Goal: Transaction & Acquisition: Purchase product/service

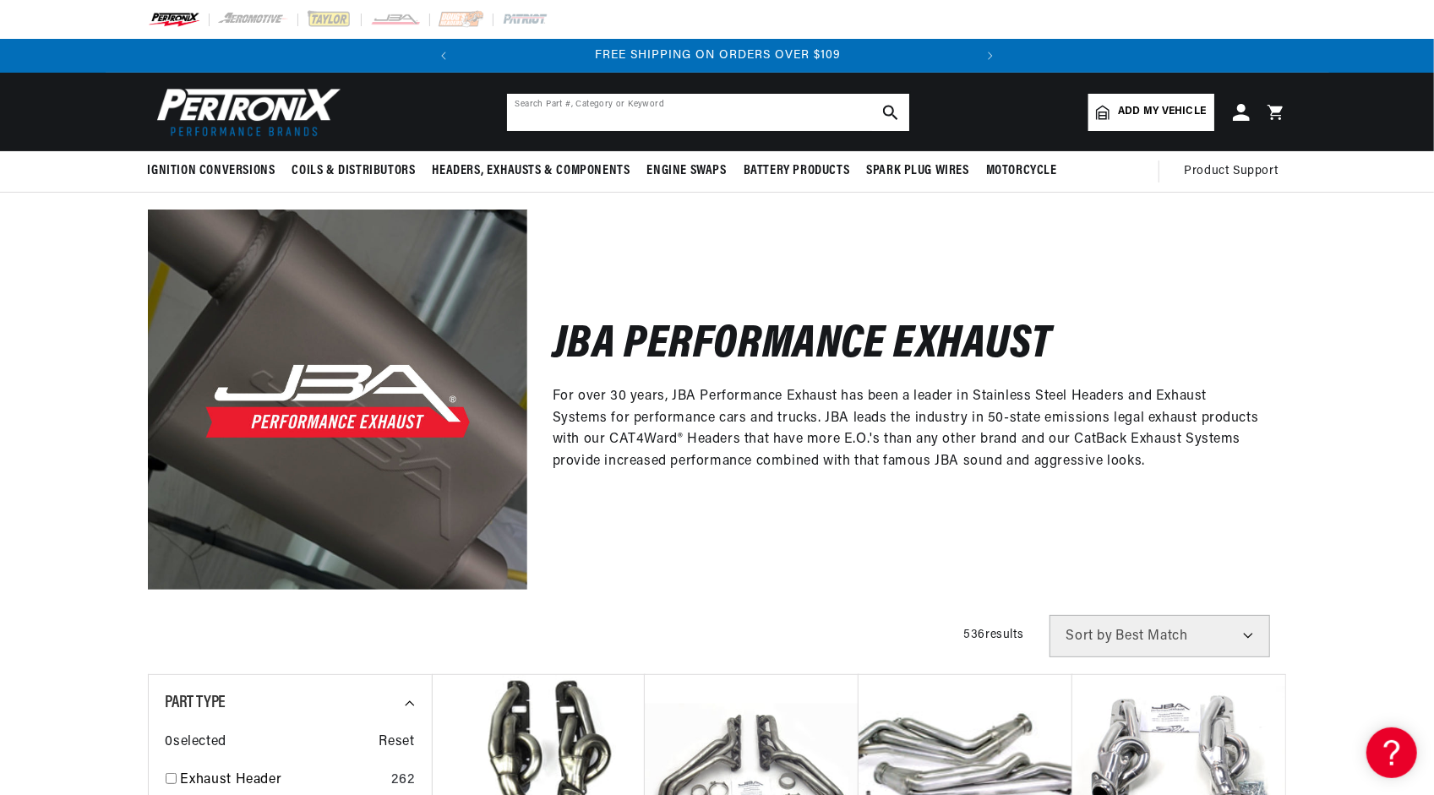
click at [715, 110] on input "text" at bounding box center [708, 112] width 402 height 37
paste input "Carb legal Shorty header for 2001 Ford, F150, 5.4L, V8 2v"
type input "Carb legal Shorty header for 2001 Ford, F150, 5.4L, V8 2v"
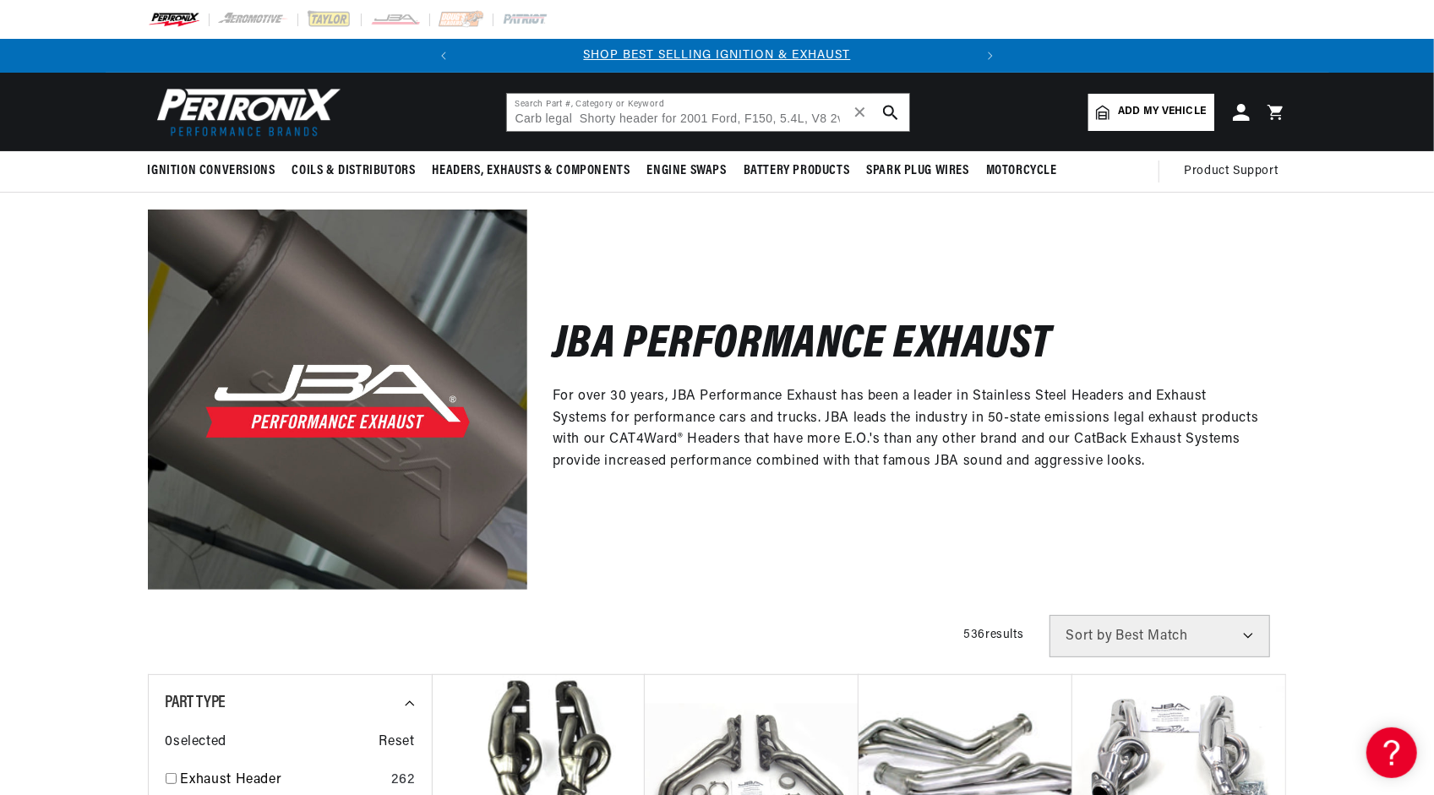
click at [893, 106] on icon "search button" at bounding box center [890, 112] width 15 height 15
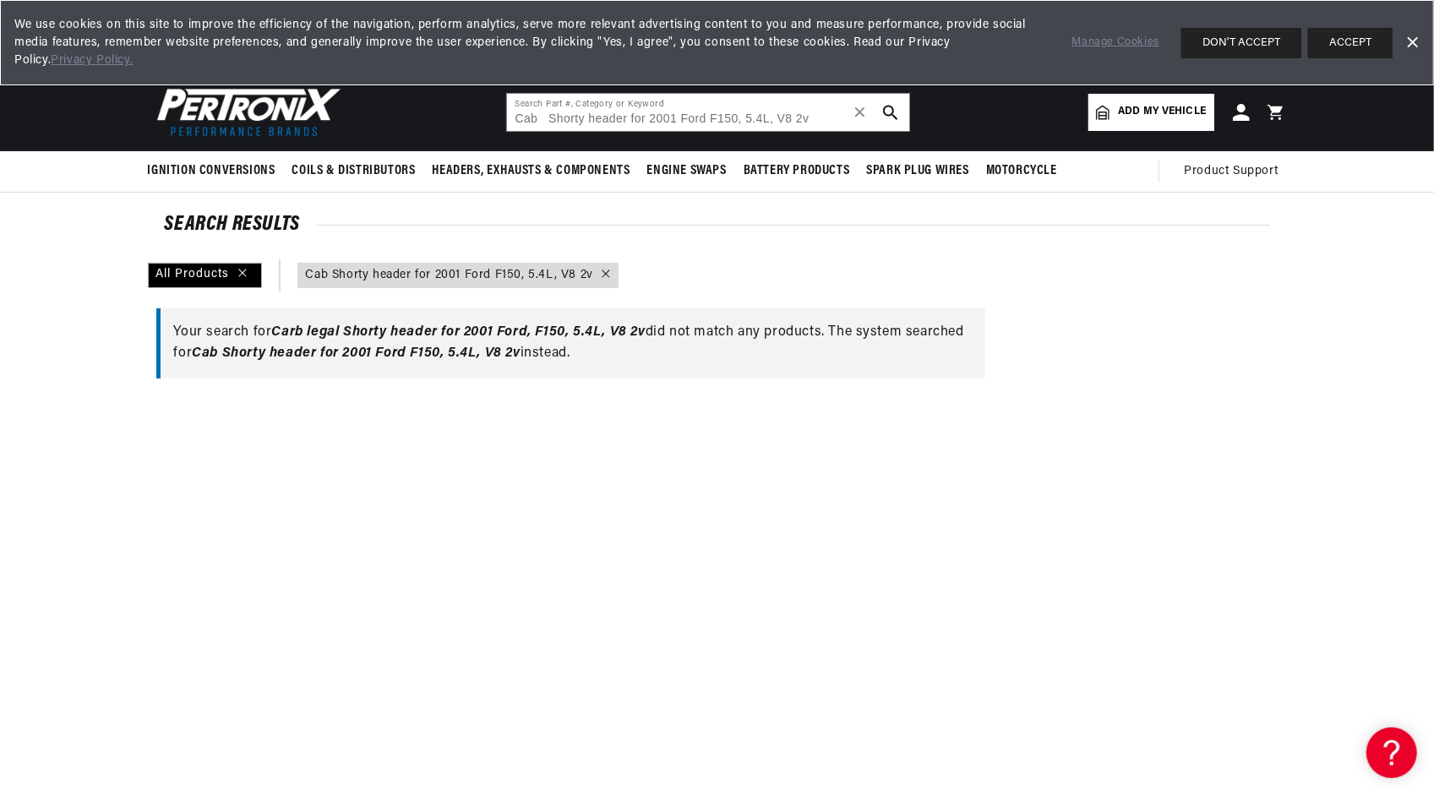
scroll to position [0, 512]
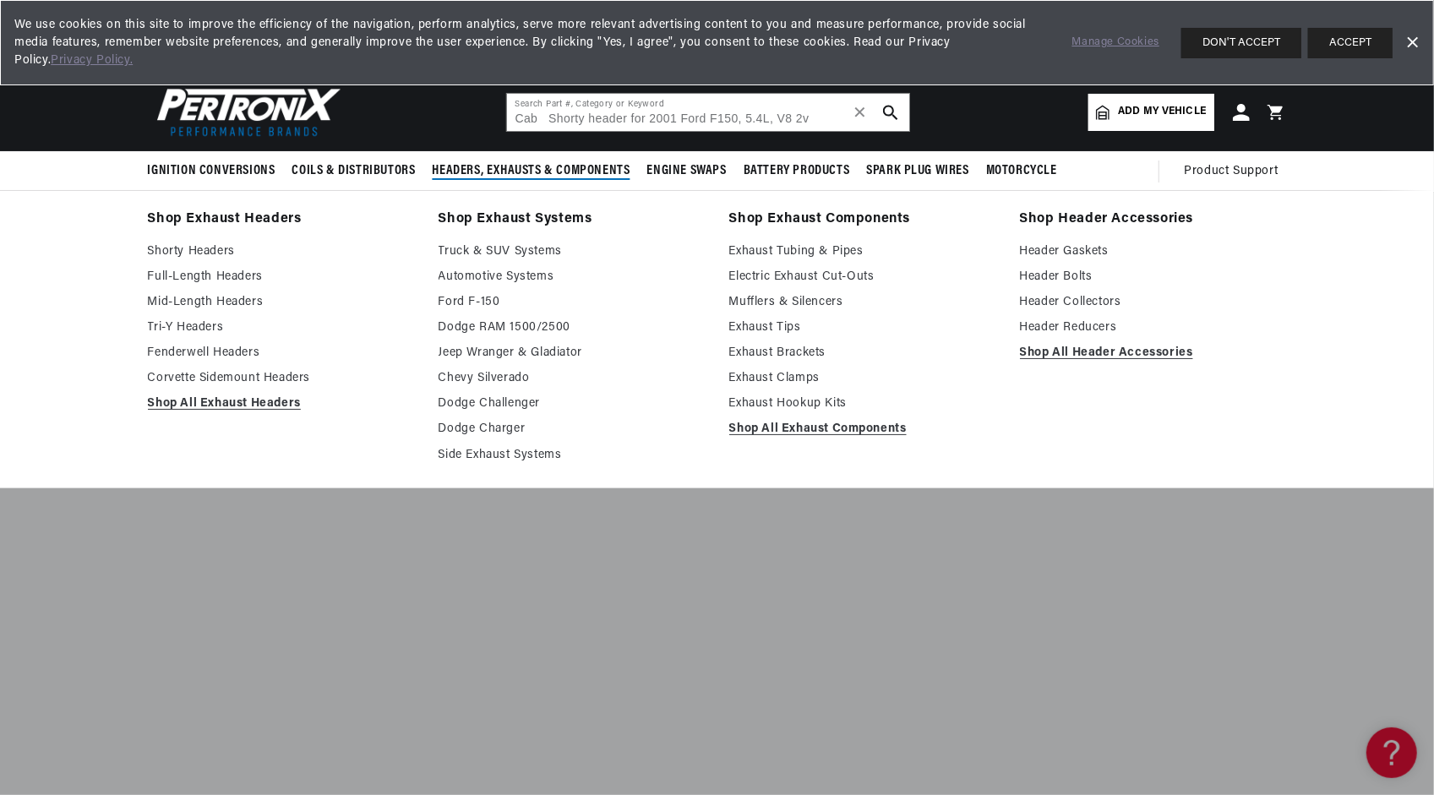
click at [548, 175] on span "Headers, Exhausts & Components" at bounding box center [532, 171] width 198 height 18
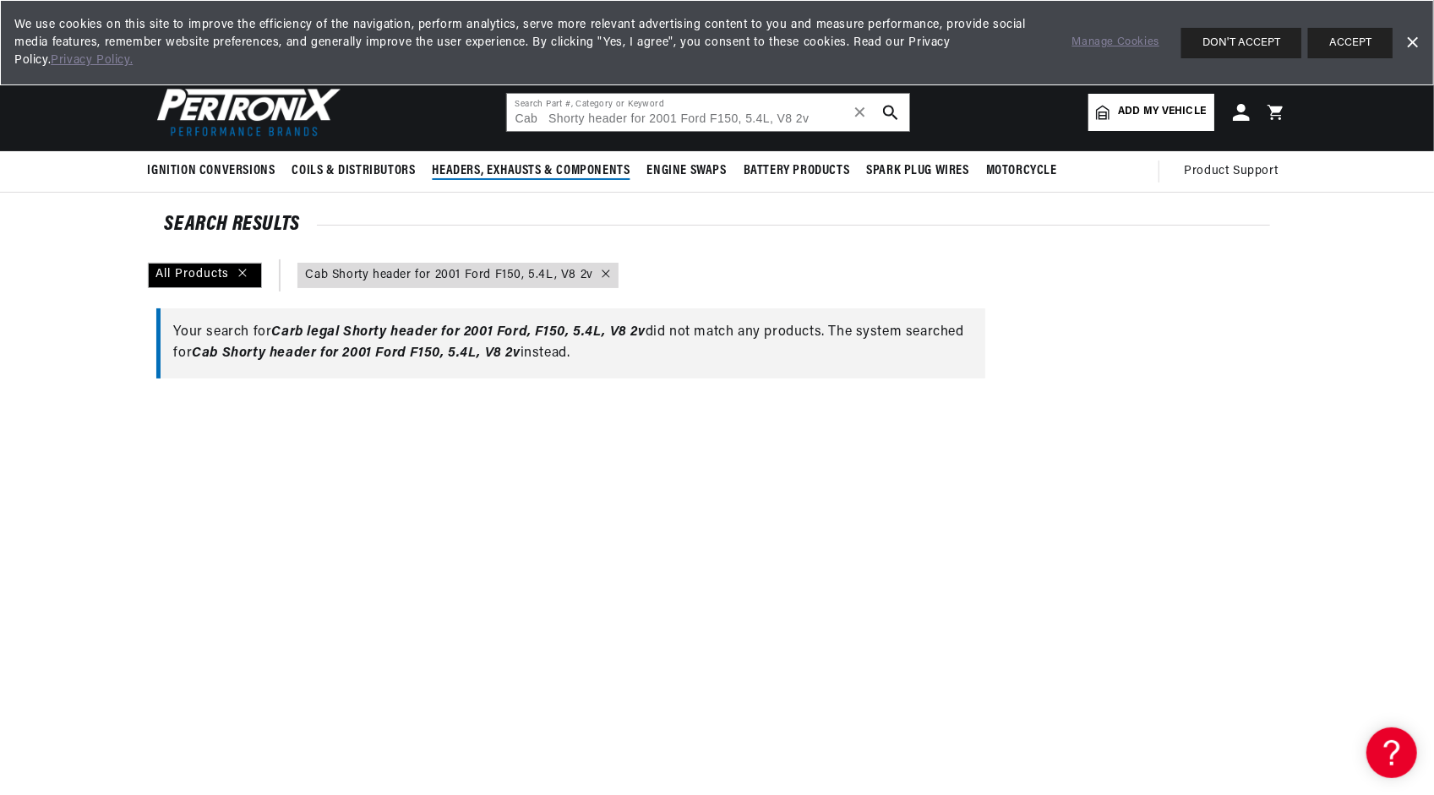
click at [545, 167] on span "Headers, Exhausts & Components" at bounding box center [532, 171] width 198 height 18
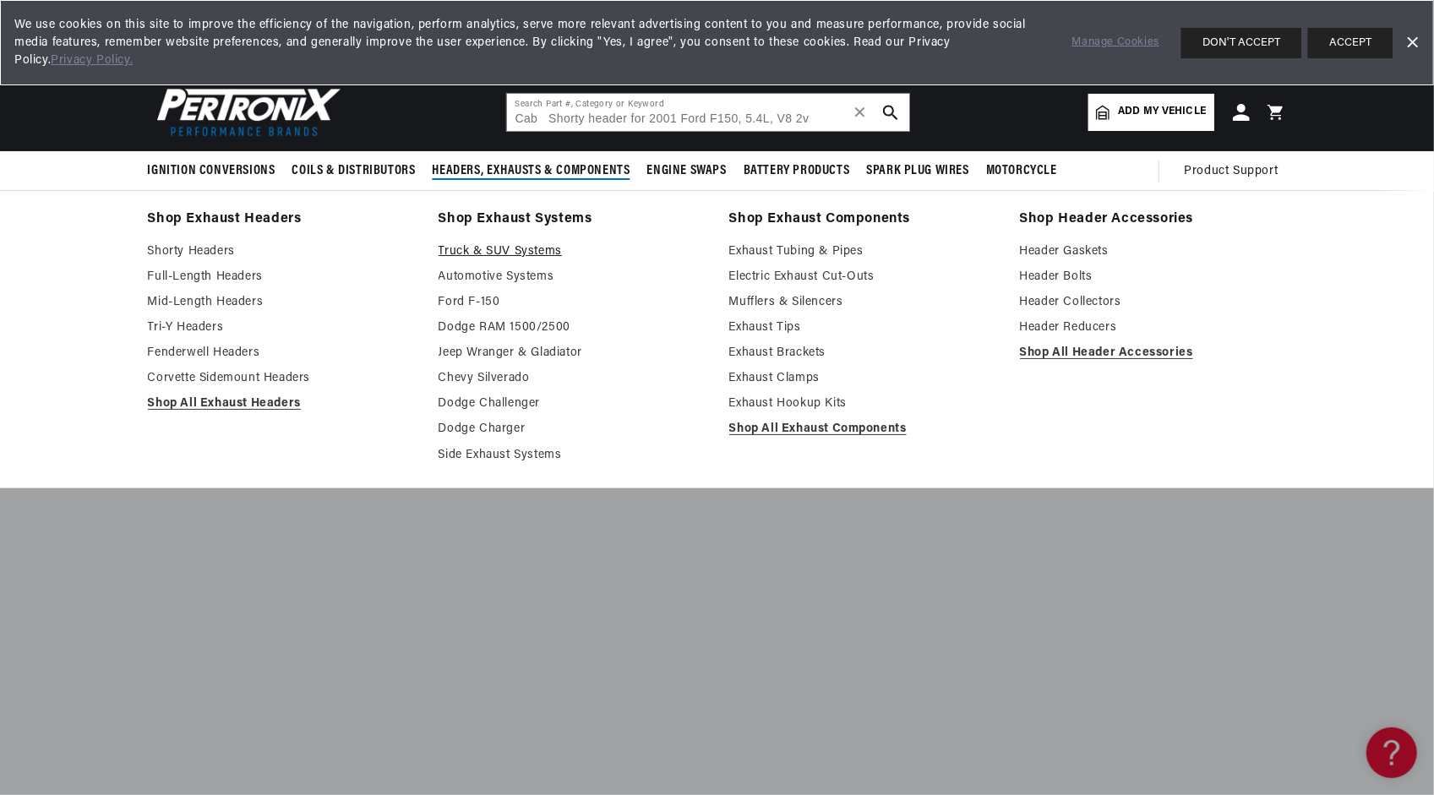
scroll to position [0, 0]
click at [512, 250] on link "Truck & SUV Systems" at bounding box center [572, 252] width 267 height 20
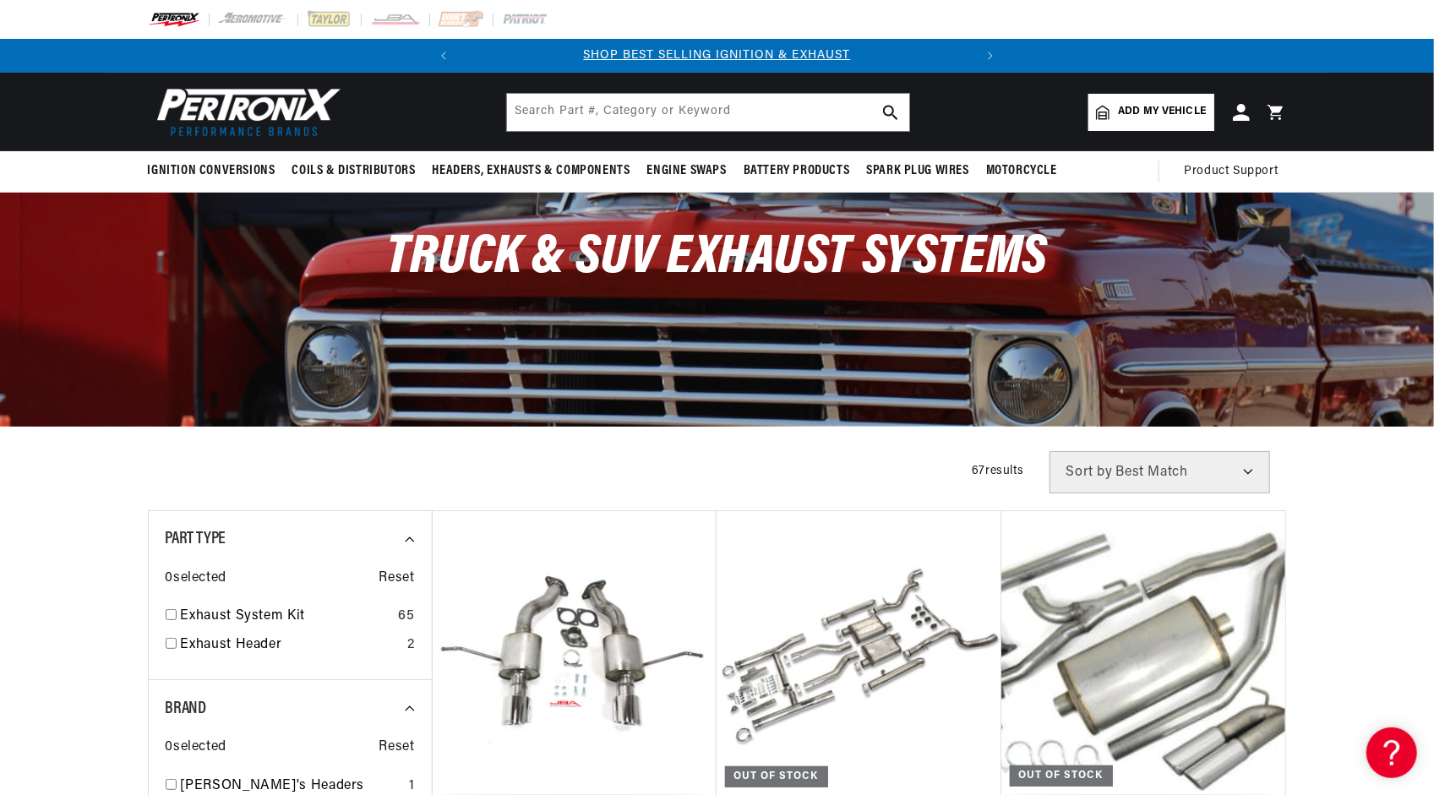
click at [512, 250] on span "Truck & SUV Exhaust Systems" at bounding box center [717, 258] width 662 height 55
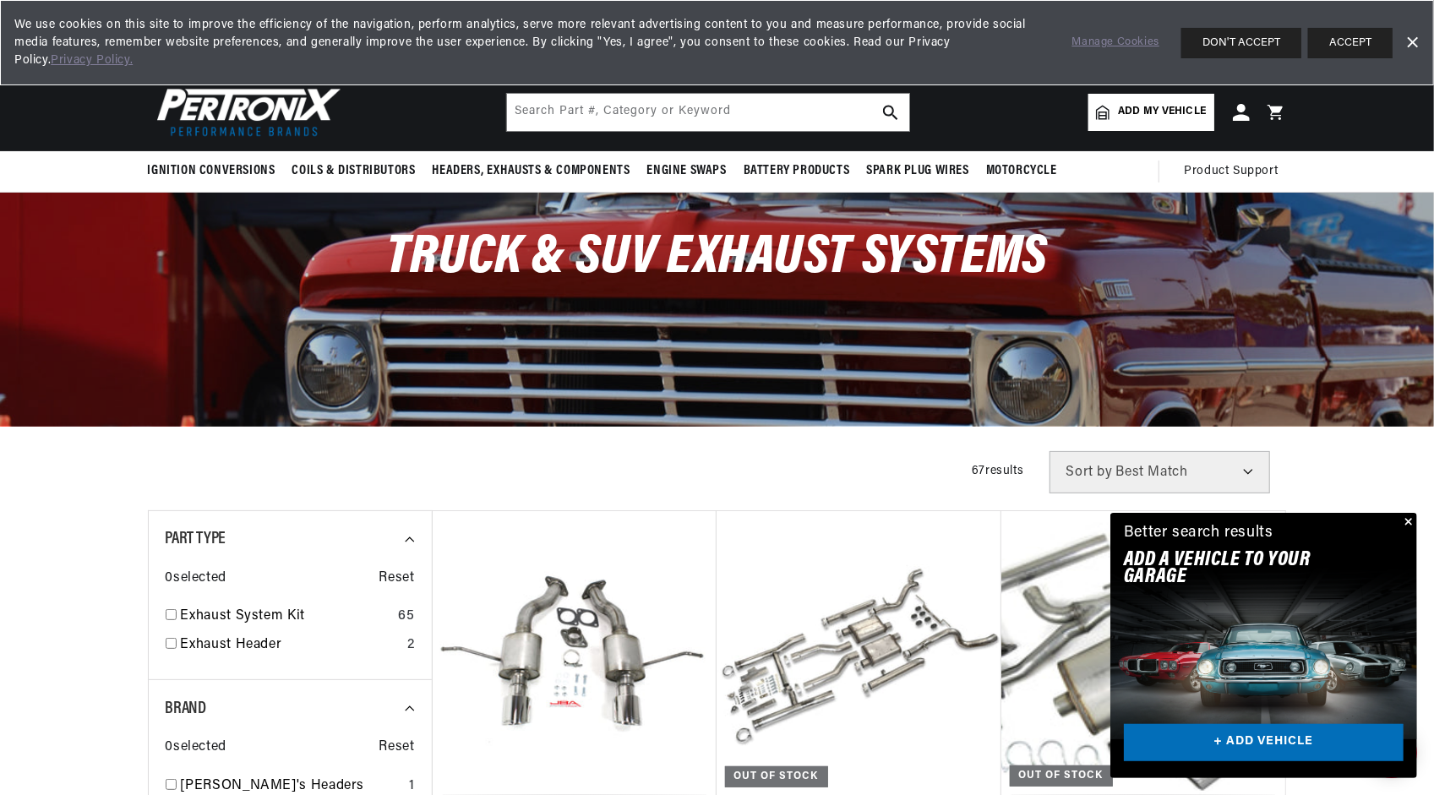
click at [1249, 468] on select "Best Match Featured Name, A-Z Name, Z-A Price, Low to High Price, High to Low" at bounding box center [1159, 472] width 221 height 42
select select "price"
click at [1049, 451] on select "Best Match Featured Name, A-Z Name, Z-A Price, Low to High Price, High to Low" at bounding box center [1159, 472] width 221 height 42
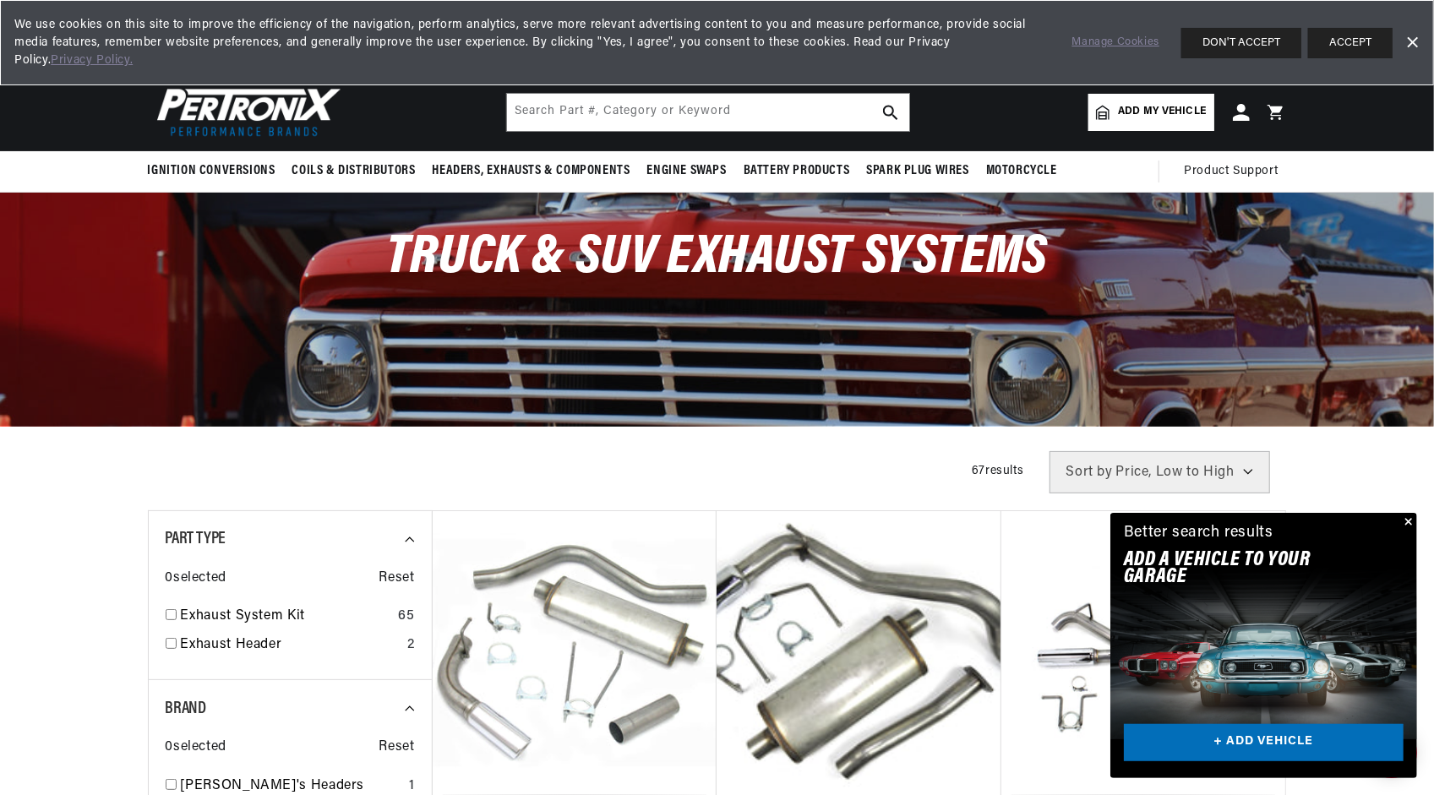
click at [473, 474] on div "Filters 67 results Show Universal Parts Sort by Best Match Featured Name, A-Z N…" at bounding box center [717, 472] width 1139 height 42
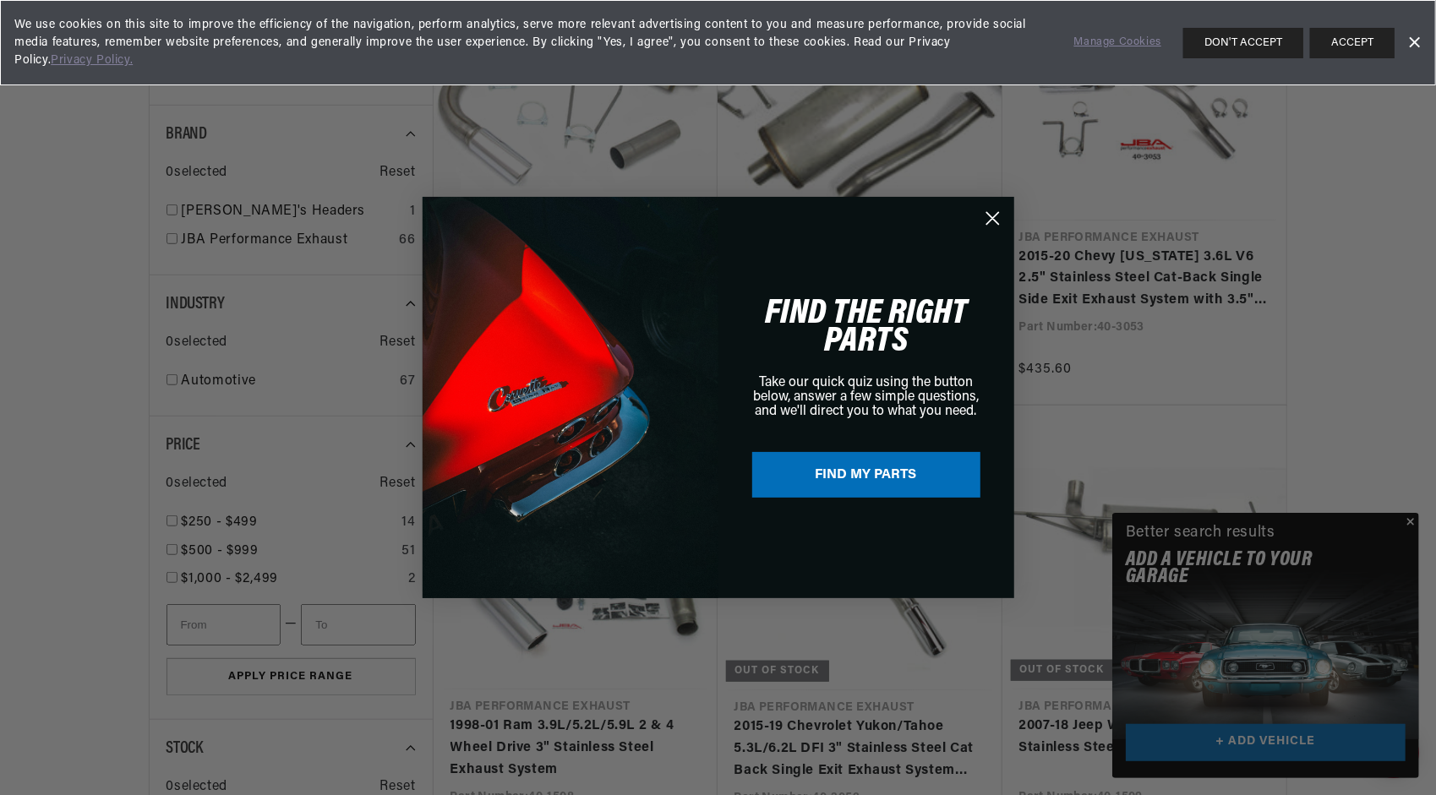
click at [172, 209] on div "Close dialog FIND THE RIGHT PARTS Take our quick quiz using the button below, a…" at bounding box center [718, 397] width 1436 height 795
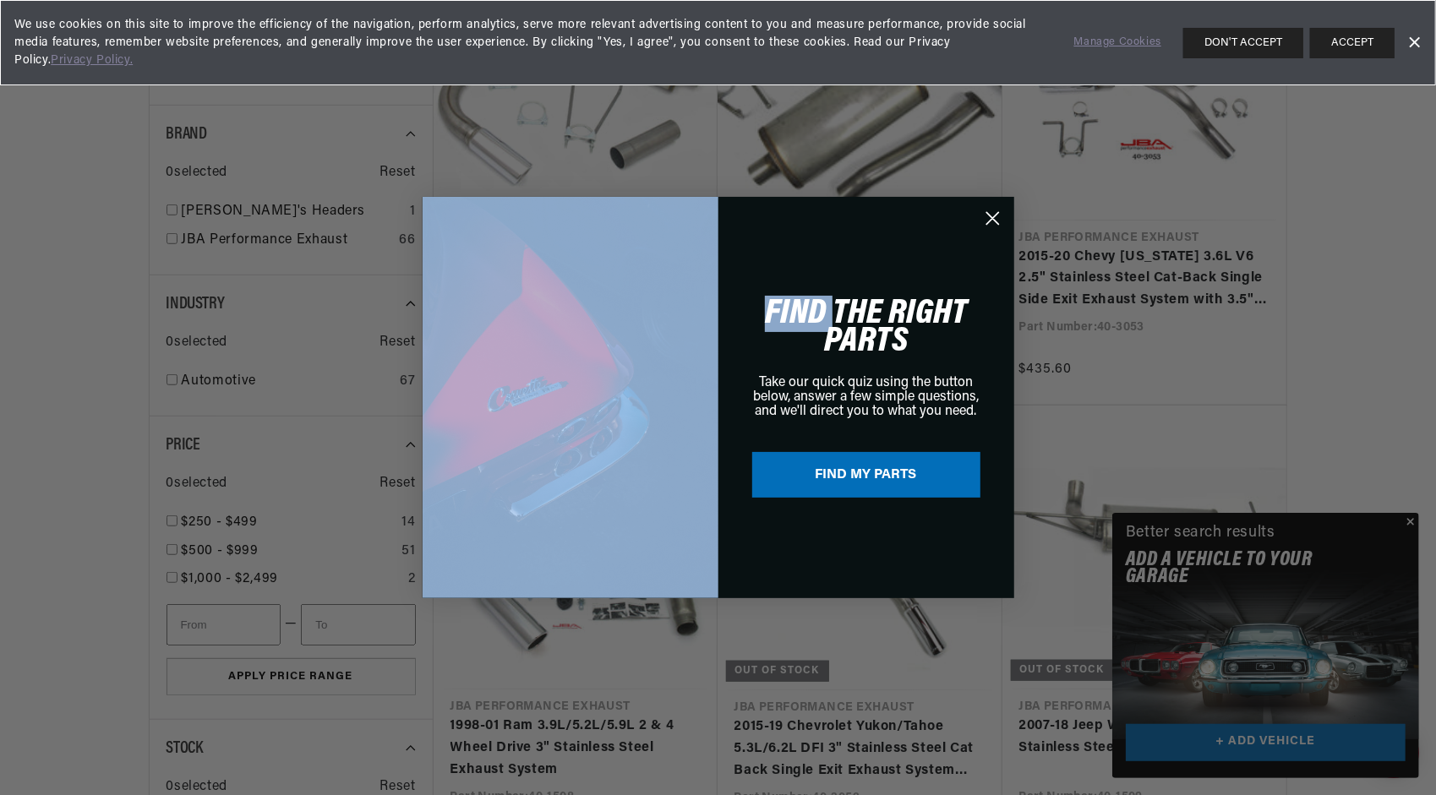
click at [172, 209] on div "Close dialog FIND THE RIGHT PARTS Take our quick quiz using the button below, a…" at bounding box center [718, 397] width 1436 height 795
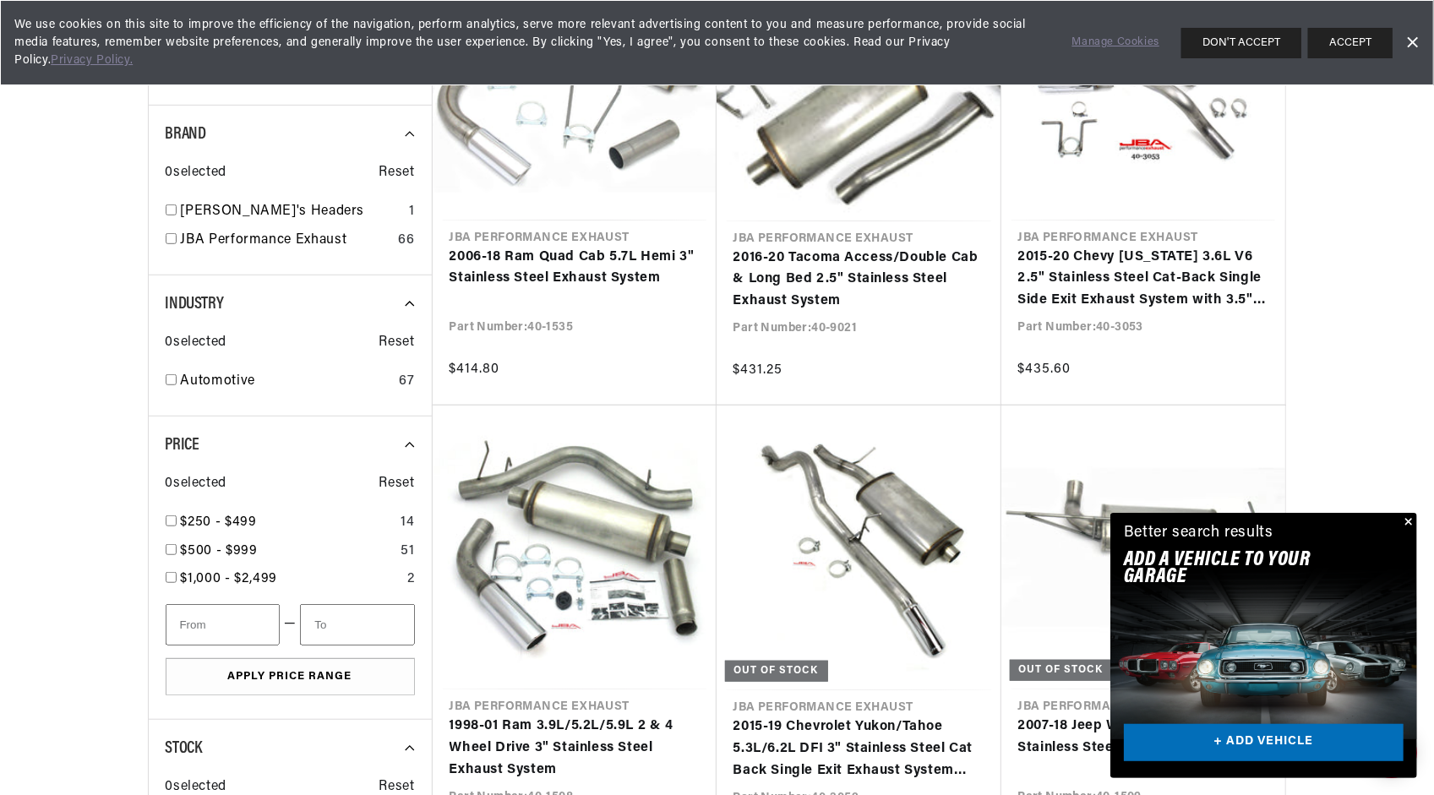
scroll to position [0, 512]
click at [172, 206] on input "checkbox" at bounding box center [171, 209] width 11 height 11
checkbox input "true"
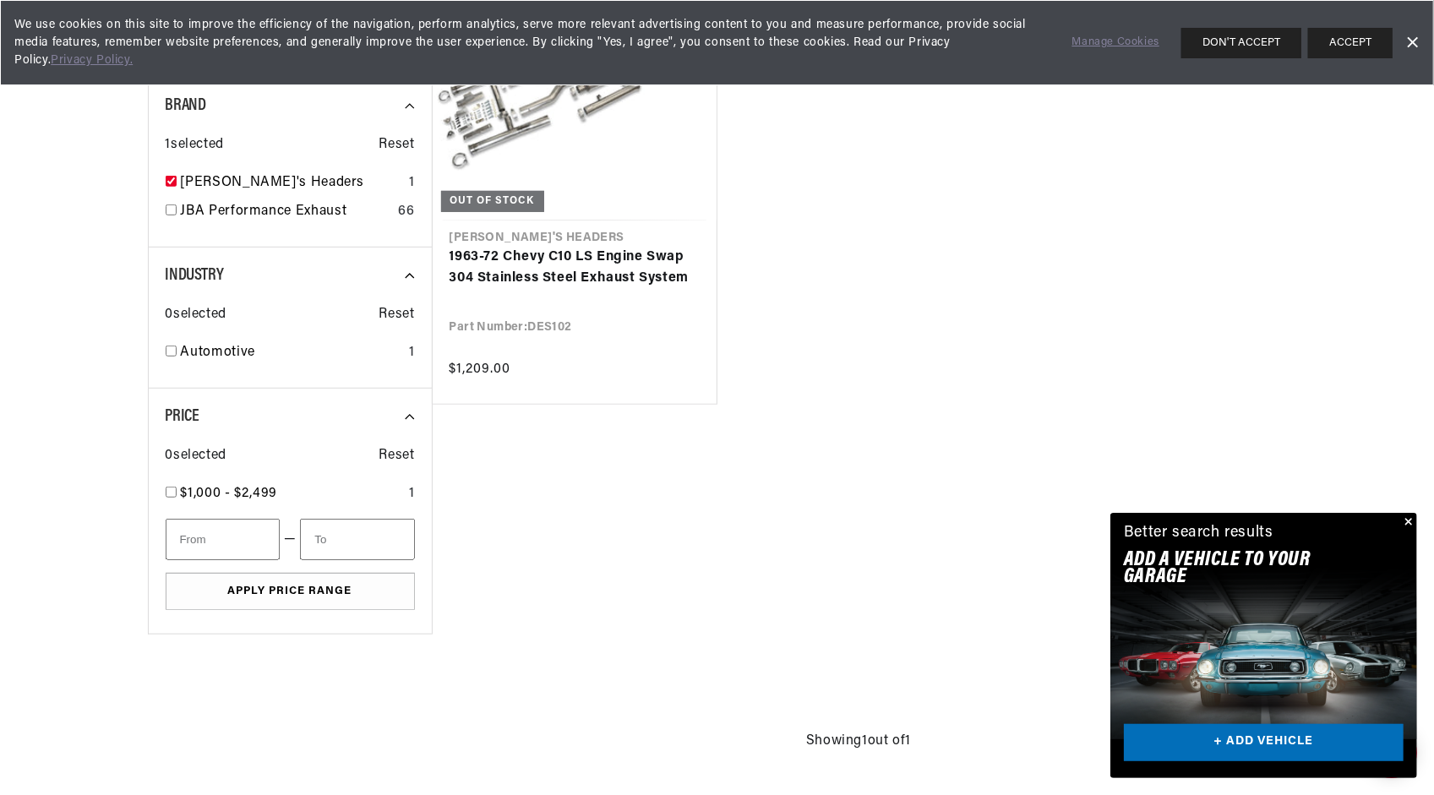
click at [1413, 41] on link "Dismiss Banner" at bounding box center [1411, 42] width 25 height 25
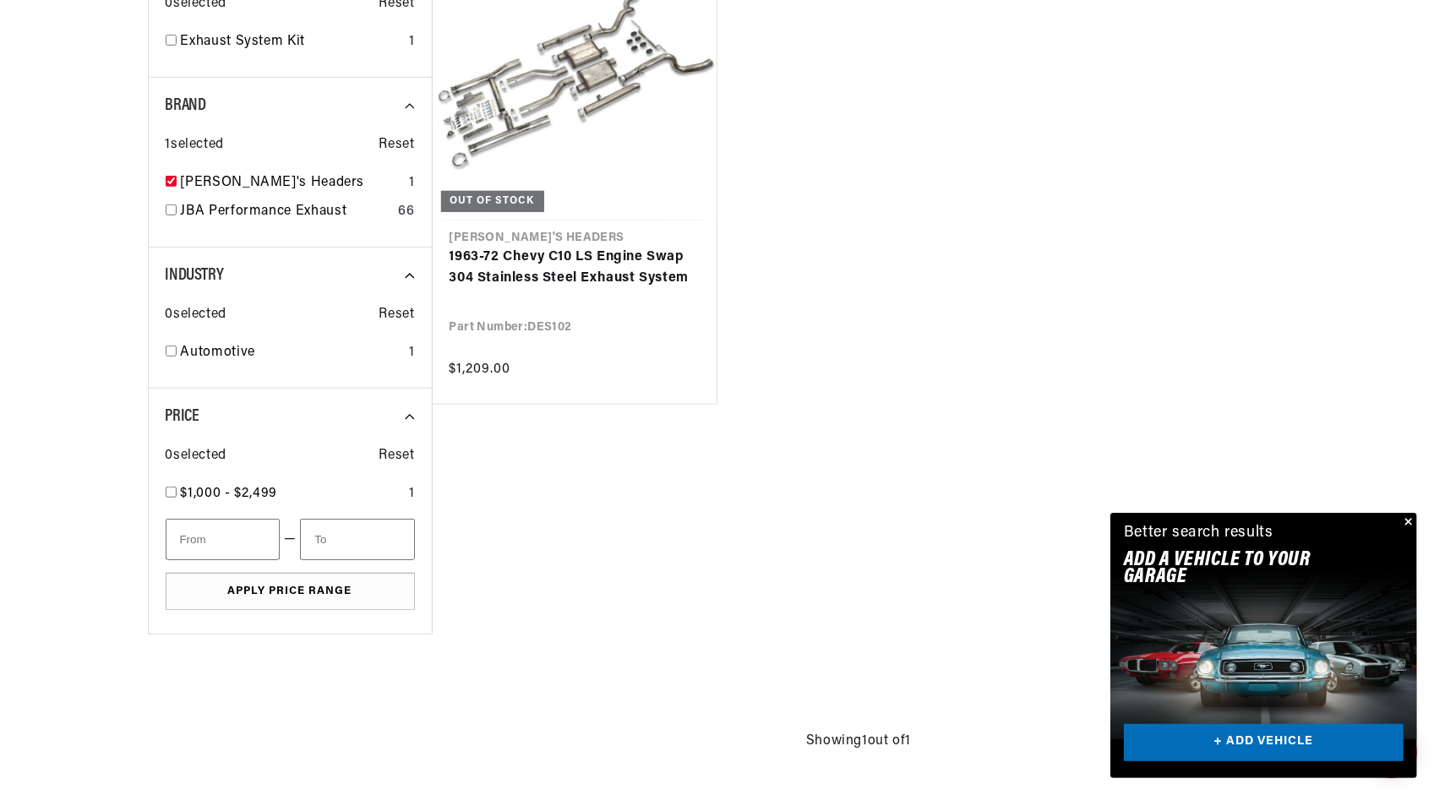
scroll to position [0, 414]
